Goal: Task Accomplishment & Management: Use online tool/utility

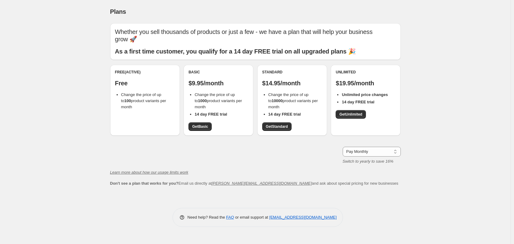
click at [141, 111] on div "Free (Active) Free Change the price of up to 100 product variants per month" at bounding box center [145, 100] width 70 height 71
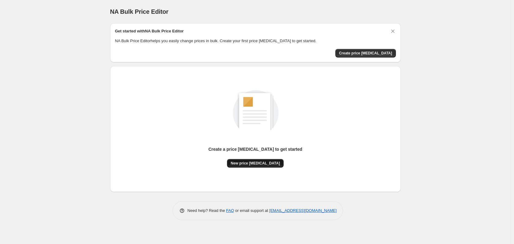
click at [269, 166] on button "New price [MEDICAL_DATA]" at bounding box center [255, 163] width 57 height 9
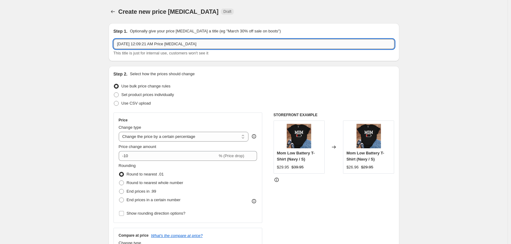
click at [198, 44] on input "[DATE] 12:09:21 AM Price [MEDICAL_DATA]" at bounding box center [254, 44] width 281 height 10
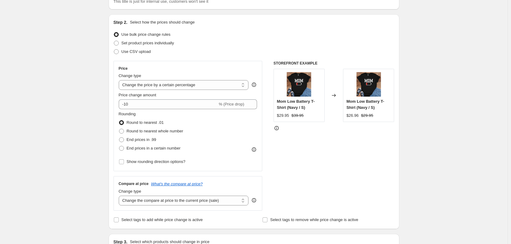
scroll to position [61, 0]
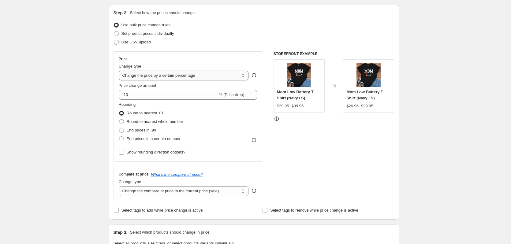
click at [210, 75] on select "Change the price to a certain amount Change the price by a certain amount Chang…" at bounding box center [184, 76] width 130 height 10
select select "to"
click at [120, 71] on select "Change the price to a certain amount Change the price by a certain amount Chang…" at bounding box center [184, 76] width 130 height 10
type input "80.00"
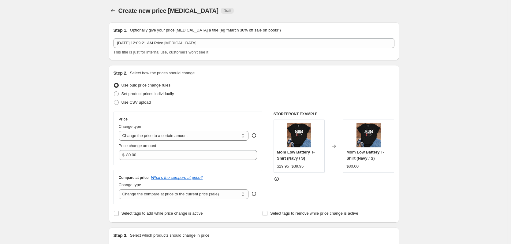
scroll to position [0, 0]
click at [136, 96] on span "Set product prices individually" at bounding box center [147, 94] width 53 height 5
click at [114, 93] on input "Set product prices individually" at bounding box center [114, 92] width 0 height 0
radio input "true"
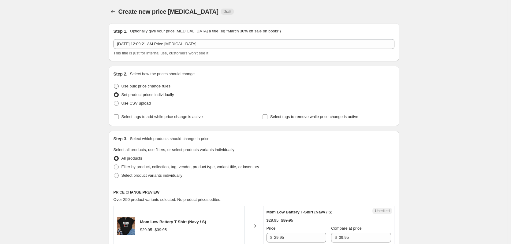
click at [146, 82] on label "Use bulk price change rules" at bounding box center [142, 86] width 57 height 9
click at [114, 84] on input "Use bulk price change rules" at bounding box center [114, 84] width 0 height 0
radio input "true"
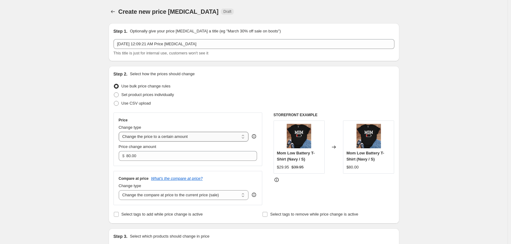
click at [222, 134] on select "Change the price to a certain amount Change the price by a certain amount Chang…" at bounding box center [184, 137] width 130 height 10
click at [120, 132] on select "Change the price to a certain amount Change the price by a certain amount Chang…" at bounding box center [184, 137] width 130 height 10
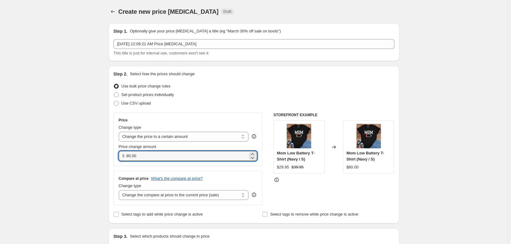
drag, startPoint x: 151, startPoint y: 157, endPoint x: 106, endPoint y: 155, distance: 45.0
type input "24.99"
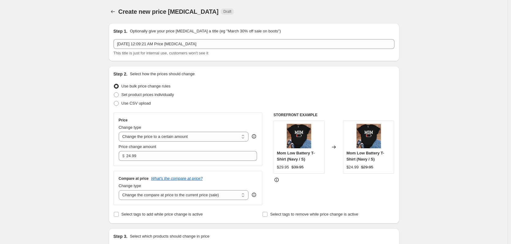
click at [291, 189] on div "STOREFRONT EXAMPLE Mom Low Battery T-Shirt (Navy / S) $29.95 $39.95 Changed to …" at bounding box center [334, 159] width 121 height 93
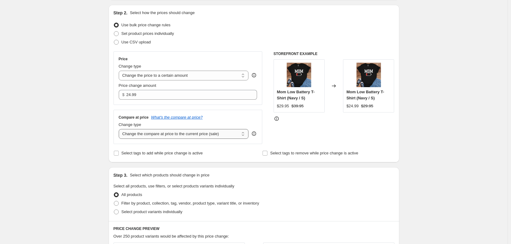
click at [229, 133] on select "Change the compare at price to the current price (sale) Change the compare at p…" at bounding box center [184, 134] width 130 height 10
select select "percentage"
click at [120, 129] on select "Change the compare at price to the current price (sale) Change the compare at p…" at bounding box center [184, 134] width 130 height 10
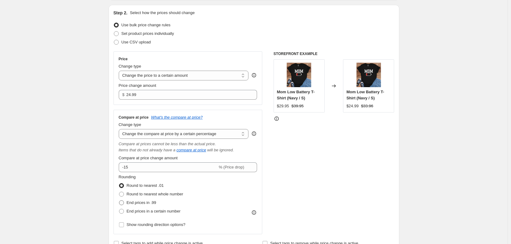
click at [122, 203] on span at bounding box center [121, 202] width 5 height 5
click at [119, 201] on input "End prices in .99" at bounding box center [119, 200] width 0 height 0
radio input "true"
click at [135, 166] on input "-15" at bounding box center [168, 167] width 99 height 10
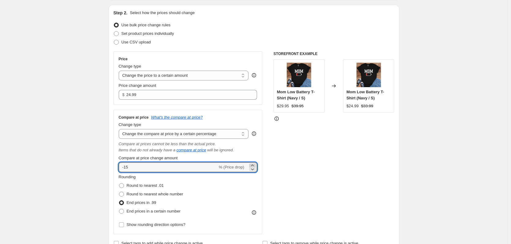
click at [253, 165] on icon at bounding box center [252, 165] width 6 height 6
click at [253, 171] on icon at bounding box center [252, 169] width 6 height 6
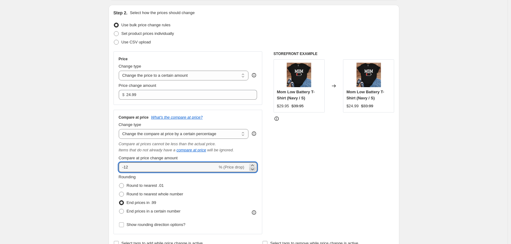
click at [253, 171] on icon at bounding box center [252, 169] width 6 height 6
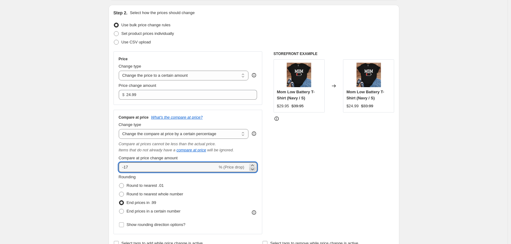
click at [253, 171] on icon at bounding box center [252, 169] width 6 height 6
click at [255, 165] on icon at bounding box center [252, 165] width 6 height 6
click at [254, 172] on icon at bounding box center [252, 169] width 6 height 6
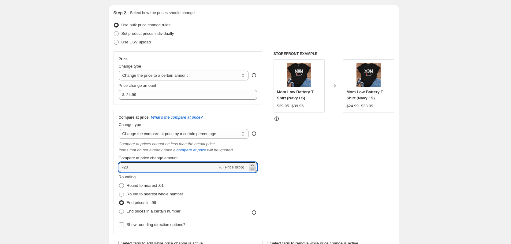
click at [254, 172] on icon at bounding box center [252, 169] width 6 height 6
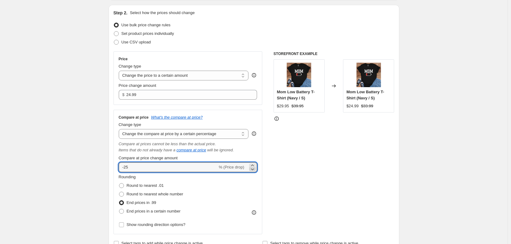
click at [254, 172] on icon at bounding box center [252, 169] width 6 height 6
click at [254, 171] on icon at bounding box center [252, 169] width 6 height 6
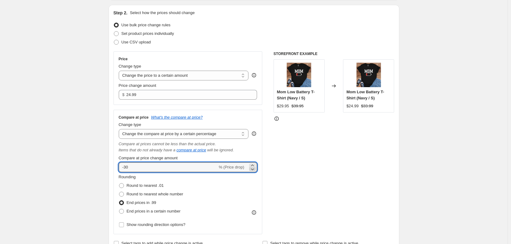
click at [254, 171] on icon at bounding box center [252, 169] width 6 height 6
click at [254, 163] on icon at bounding box center [252, 165] width 6 height 6
type input "-30"
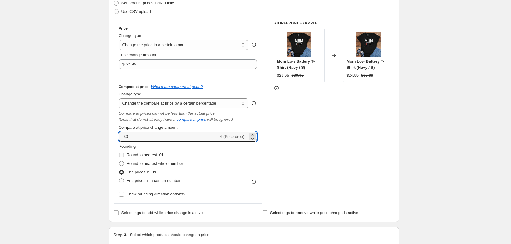
click at [320, 151] on div "STOREFRONT EXAMPLE Mom Low Battery T-Shirt (Navy / S) $29.95 $39.95 Changed to …" at bounding box center [334, 112] width 121 height 183
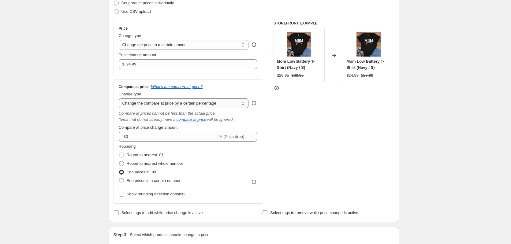
click at [227, 103] on select "Change the compare at price to the current price (sale) Change the compare at p…" at bounding box center [184, 104] width 130 height 10
select select "pp"
click at [120, 99] on select "Change the compare at price to the current price (sale) Change the compare at p…" at bounding box center [184, 104] width 130 height 10
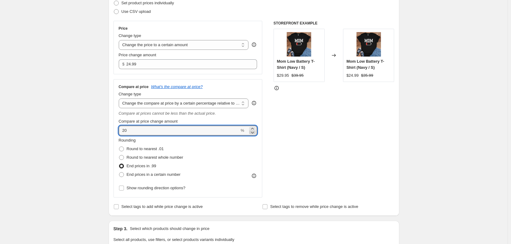
click at [255, 132] on icon at bounding box center [252, 132] width 6 height 6
click at [254, 129] on icon at bounding box center [252, 129] width 3 height 2
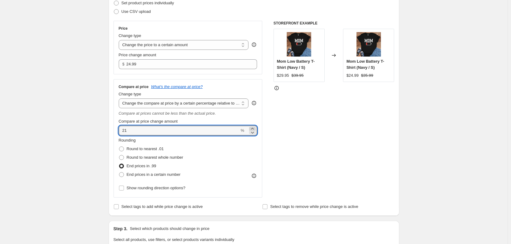
click at [254, 129] on icon at bounding box center [252, 129] width 3 height 2
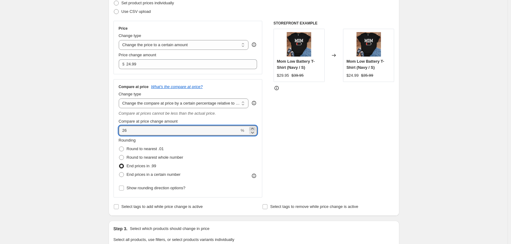
click at [254, 129] on icon at bounding box center [252, 129] width 3 height 2
click at [278, 138] on div "STOREFRONT EXAMPLE Mom Low Battery T-Shirt (Navy / S) $29.95 $39.95 Changed to …" at bounding box center [334, 109] width 121 height 177
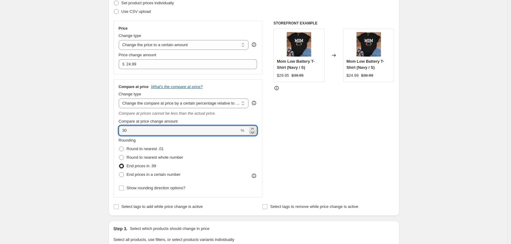
click at [254, 135] on icon at bounding box center [252, 132] width 6 height 6
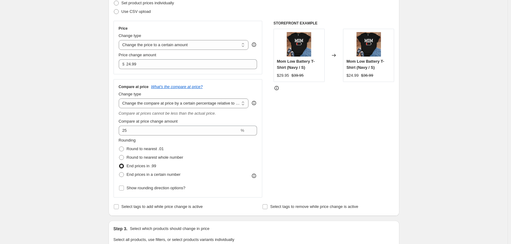
click at [292, 145] on div "STOREFRONT EXAMPLE Mom Low Battery T-Shirt (Navy / S) $29.95 $39.95 Changed to …" at bounding box center [334, 109] width 121 height 177
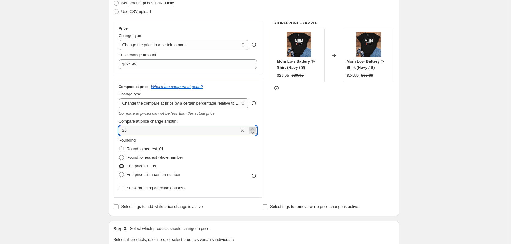
click at [254, 128] on icon at bounding box center [252, 129] width 6 height 6
click at [302, 125] on div "STOREFRONT EXAMPLE Mom Low Battery T-Shirt (Navy / S) $29.95 $39.95 Changed to …" at bounding box center [334, 109] width 121 height 177
click at [253, 133] on icon at bounding box center [252, 132] width 6 height 6
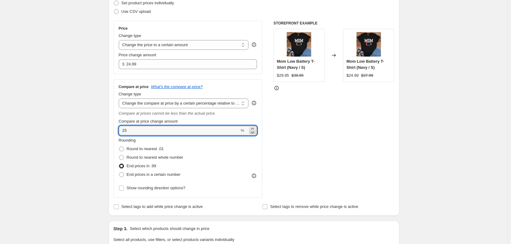
click at [253, 133] on icon at bounding box center [252, 132] width 6 height 6
click at [253, 128] on icon at bounding box center [252, 129] width 6 height 6
type input "25"
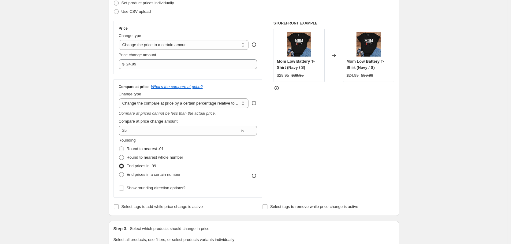
click at [342, 155] on div "STOREFRONT EXAMPLE Mom Low Battery T-Shirt (Navy / S) $29.95 $39.95 Changed to …" at bounding box center [334, 109] width 121 height 177
click at [174, 106] on select "Change the compare at price to the current price (sale) Change the compare at p…" at bounding box center [184, 104] width 130 height 10
select select "remove"
click at [120, 99] on select "Change the compare at price to the current price (sale) Change the compare at p…" at bounding box center [184, 104] width 130 height 10
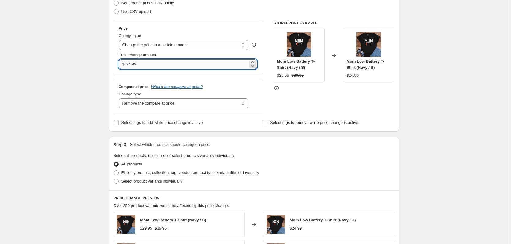
click at [133, 61] on input "24.99" at bounding box center [186, 64] width 121 height 10
type input "25.99"
click at [319, 102] on div "STOREFRONT EXAMPLE Mom Low Battery T-Shirt (Navy / S) $29.95 $39.95 Changed to …" at bounding box center [334, 67] width 121 height 93
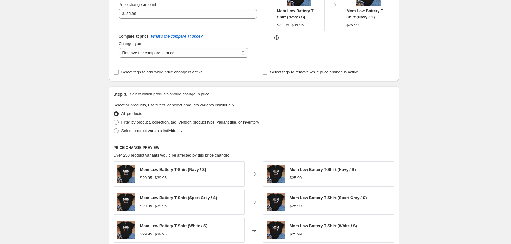
scroll to position [153, 0]
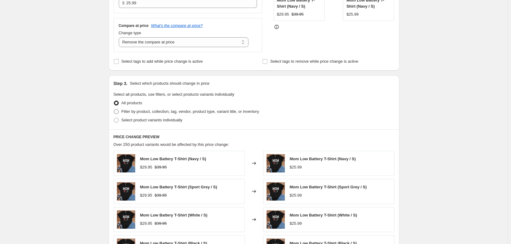
click at [118, 112] on span at bounding box center [116, 111] width 5 height 5
click at [114, 110] on input "Filter by product, collection, tag, vendor, product type, variant title, or inv…" at bounding box center [114, 109] width 0 height 0
radio input "true"
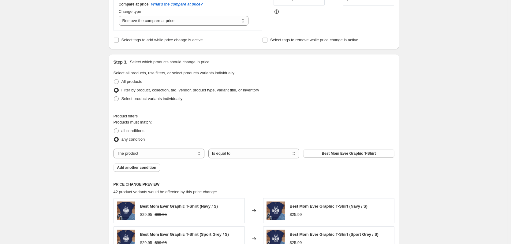
scroll to position [184, 0]
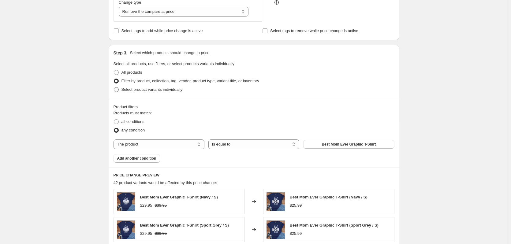
click at [117, 90] on span at bounding box center [116, 89] width 5 height 5
click at [114, 88] on input "Select product variants individually" at bounding box center [114, 87] width 0 height 0
radio input "true"
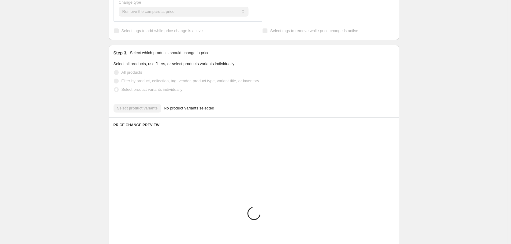
scroll to position [175, 0]
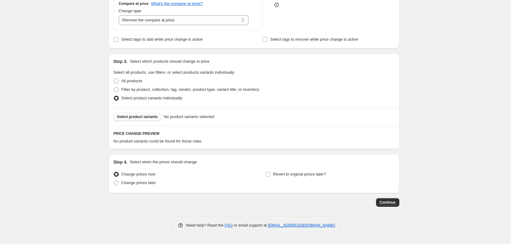
click at [152, 119] on span "Select product variants" at bounding box center [137, 116] width 41 height 5
click at [117, 81] on span at bounding box center [116, 81] width 5 height 5
click at [114, 79] on input "All products" at bounding box center [114, 79] width 0 height 0
radio input "true"
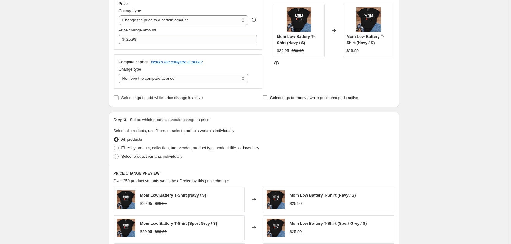
scroll to position [127, 0]
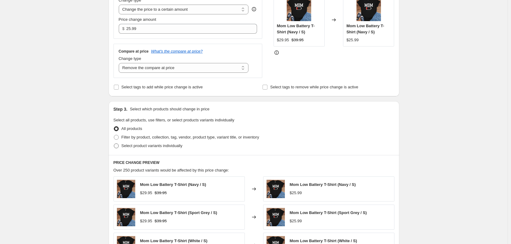
click at [143, 146] on span "Select product variants individually" at bounding box center [151, 145] width 61 height 5
click at [114, 144] on input "Select product variants individually" at bounding box center [114, 143] width 0 height 0
radio input "true"
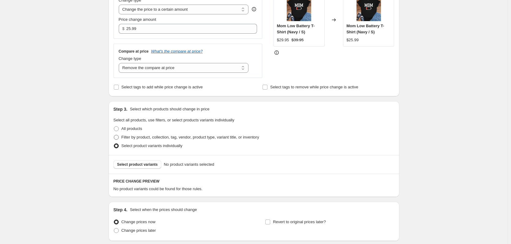
click at [117, 139] on span at bounding box center [116, 137] width 5 height 5
click at [114, 135] on input "Filter by product, collection, tag, vendor, product type, variant title, or inv…" at bounding box center [114, 135] width 0 height 0
radio input "true"
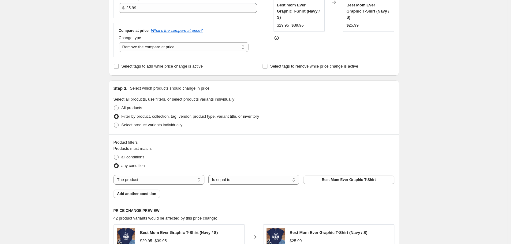
scroll to position [158, 0]
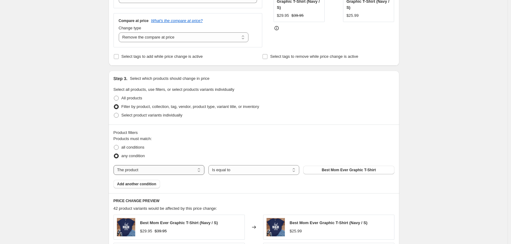
click at [192, 169] on select "The product The product's collection The product's vendor The product's type Th…" at bounding box center [159, 170] width 91 height 10
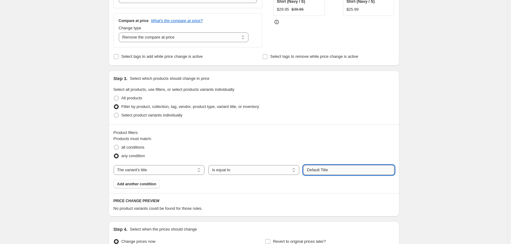
click at [367, 169] on input "Default Title" at bounding box center [348, 170] width 91 height 10
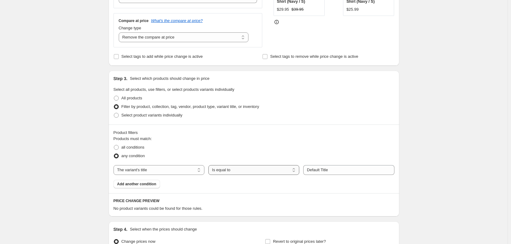
click at [286, 168] on select "Is equal to Is not equal to Contains" at bounding box center [253, 170] width 91 height 10
drag, startPoint x: 310, startPoint y: 147, endPoint x: 318, endPoint y: 147, distance: 7.7
click at [310, 147] on div "all conditions" at bounding box center [254, 147] width 281 height 9
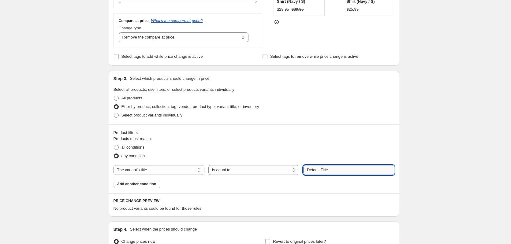
click at [345, 171] on input "Default Title" at bounding box center [348, 170] width 91 height 10
click at [169, 169] on select "The product The product's collection The product's vendor The product's type Th…" at bounding box center [159, 170] width 91 height 10
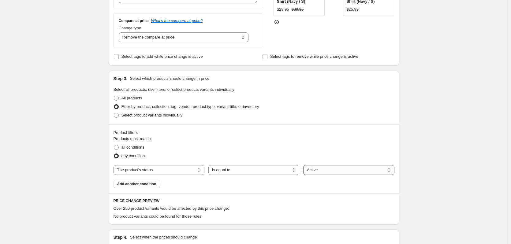
click at [309, 169] on select "Active Draft Archived" at bounding box center [348, 170] width 91 height 10
drag, startPoint x: 297, startPoint y: 145, endPoint x: 294, endPoint y: 145, distance: 3.4
click at [297, 145] on div "all conditions" at bounding box center [254, 147] width 281 height 9
click at [157, 166] on select "The product The product's collection The product's vendor The product's type Th…" at bounding box center [159, 170] width 91 height 10
select select "product"
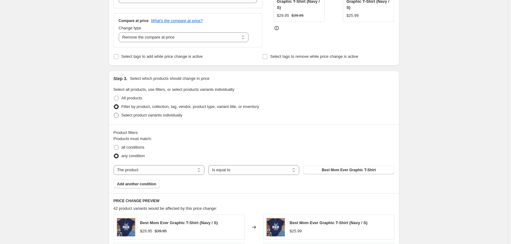
click at [117, 115] on span at bounding box center [116, 115] width 5 height 5
click at [114, 113] on input "Select product variants individually" at bounding box center [114, 113] width 0 height 0
radio input "true"
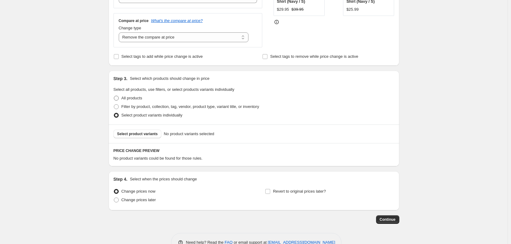
click at [118, 99] on span at bounding box center [116, 98] width 5 height 5
click at [114, 96] on input "All products" at bounding box center [114, 96] width 0 height 0
radio input "true"
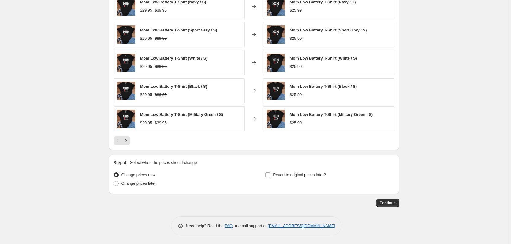
scroll to position [311, 0]
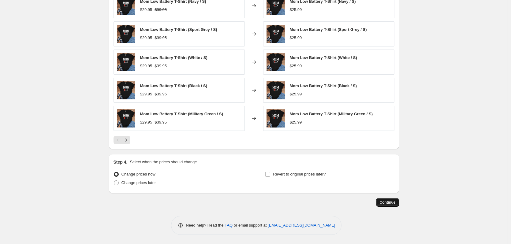
click at [391, 204] on span "Continue" at bounding box center [388, 202] width 16 height 5
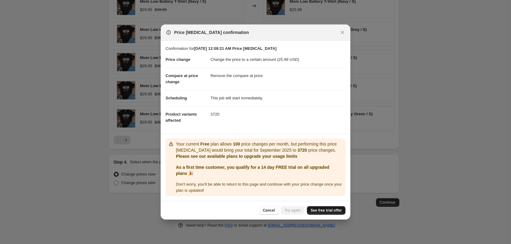
click at [336, 210] on span "See free trial offer" at bounding box center [326, 210] width 31 height 5
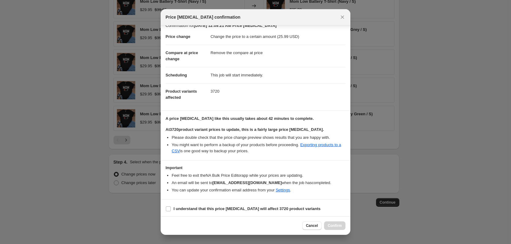
scroll to position [9, 0]
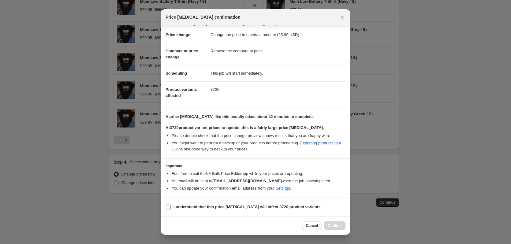
click at [169, 207] on input "I understand that this price [MEDICAL_DATA] will affect 3720 product variants" at bounding box center [168, 207] width 5 height 5
checkbox input "true"
click at [336, 225] on span "Confirm" at bounding box center [335, 225] width 14 height 5
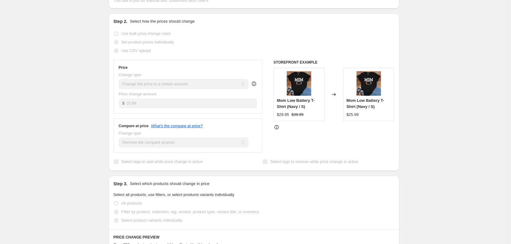
scroll to position [97, 0]
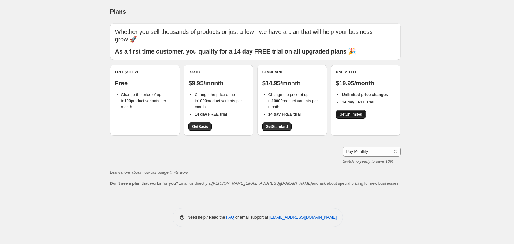
click at [357, 115] on span "Get Unlimited" at bounding box center [350, 114] width 23 height 5
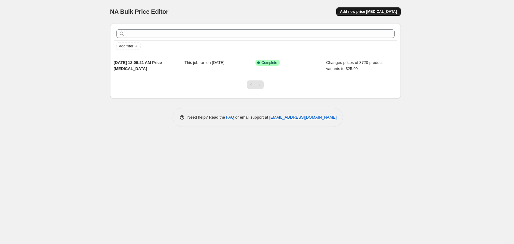
click at [377, 10] on span "Add new price [MEDICAL_DATA]" at bounding box center [368, 11] width 57 height 5
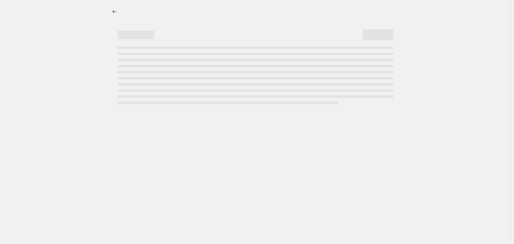
select select "percentage"
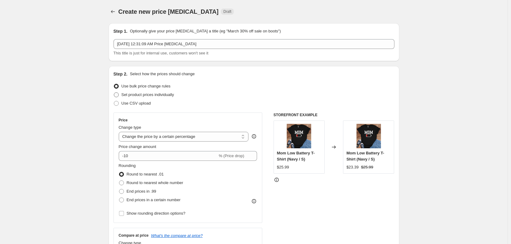
click at [138, 95] on span "Set product prices individually" at bounding box center [147, 94] width 53 height 5
click at [114, 93] on input "Set product prices individually" at bounding box center [114, 92] width 0 height 0
radio input "true"
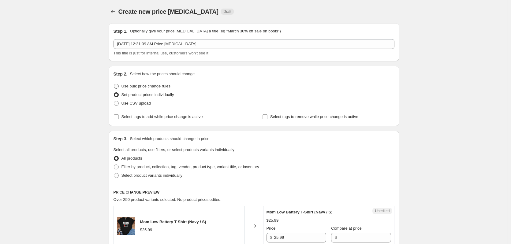
click at [118, 86] on span at bounding box center [116, 86] width 5 height 5
click at [114, 84] on input "Use bulk price change rules" at bounding box center [114, 84] width 0 height 0
radio input "true"
select select "percentage"
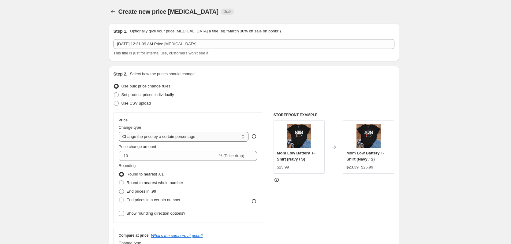
click at [199, 136] on select "Change the price to a certain amount Change the price by a certain amount Chang…" at bounding box center [184, 137] width 130 height 10
click at [224, 101] on div "Use CSV upload" at bounding box center [254, 103] width 281 height 9
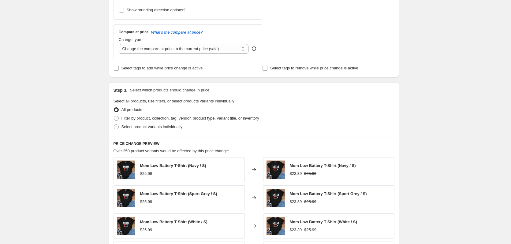
scroll to position [214, 0]
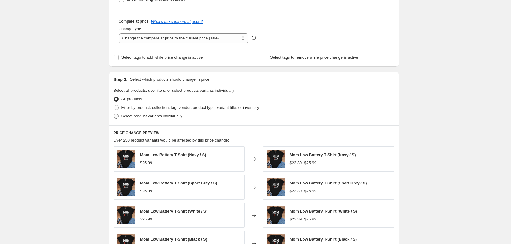
click at [151, 117] on span "Select product variants individually" at bounding box center [151, 116] width 61 height 5
click at [114, 114] on input "Select product variants individually" at bounding box center [114, 114] width 0 height 0
radio input "true"
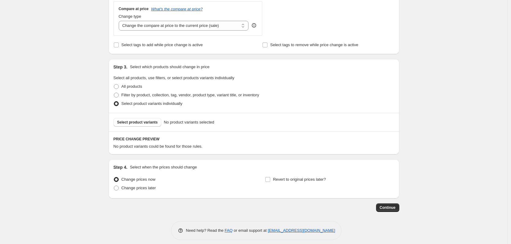
scroll to position [232, 0]
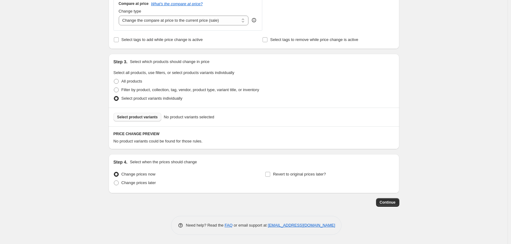
click at [153, 117] on span "Select product variants" at bounding box center [137, 117] width 41 height 5
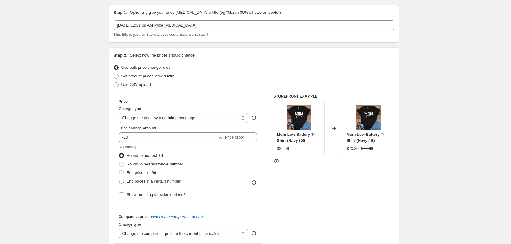
scroll to position [0, 0]
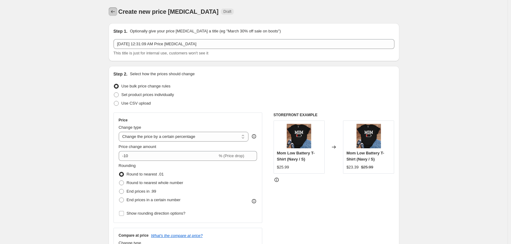
click at [115, 13] on icon "Price change jobs" at bounding box center [113, 12] width 6 height 6
